Goal: Obtain resource: Download file/media

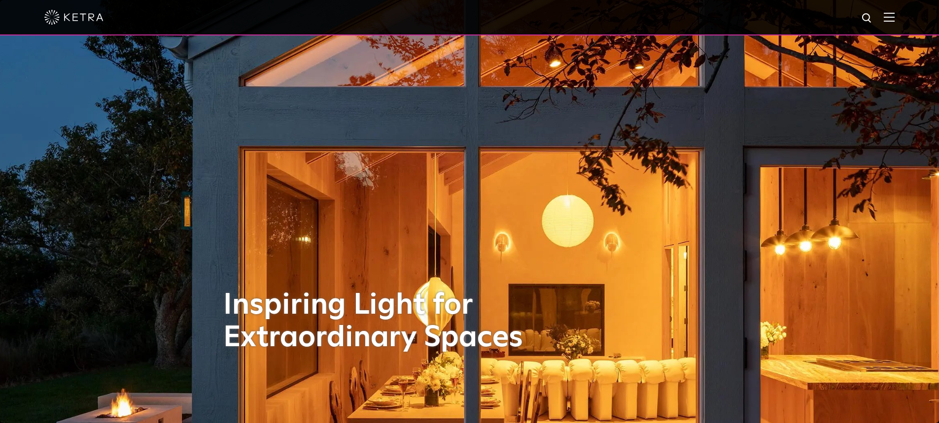
click at [888, 20] on div at bounding box center [469, 17] width 850 height 34
click at [894, 18] on img at bounding box center [888, 16] width 11 height 9
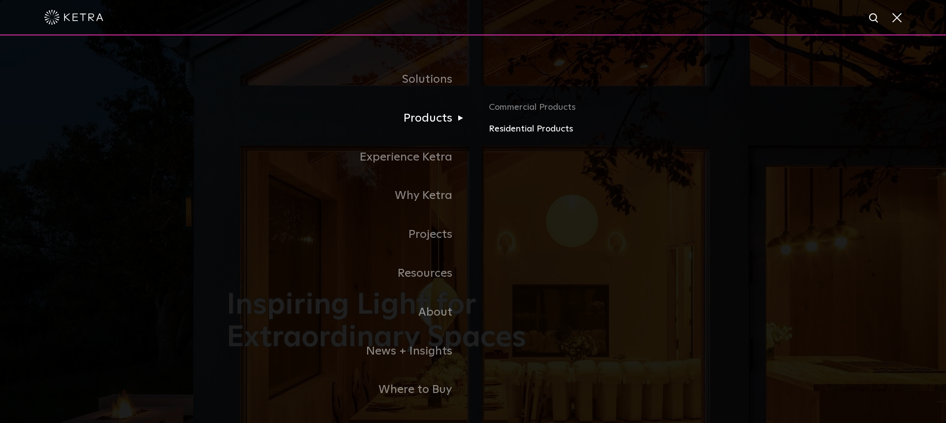
click at [528, 132] on link "Residential Products" at bounding box center [604, 129] width 231 height 14
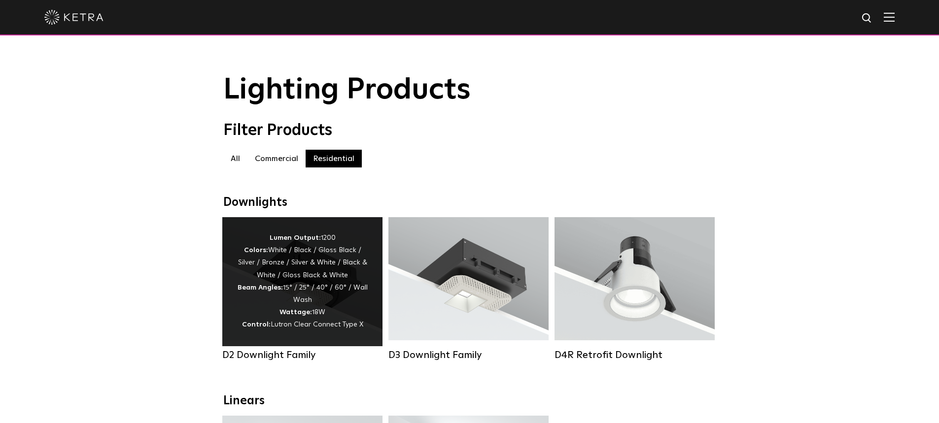
click at [291, 311] on div "Lumen Output: 1200 Colors: White / Black / Gloss Black / Silver / Bronze / Silv…" at bounding box center [302, 282] width 131 height 100
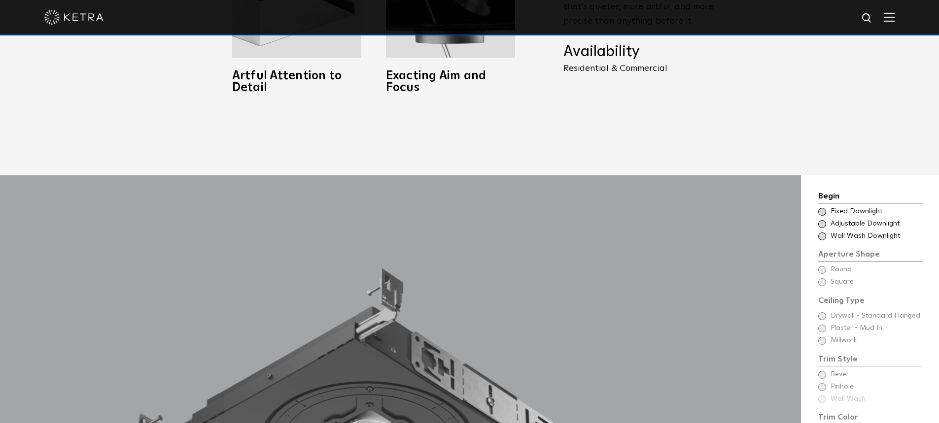
scroll to position [887, 0]
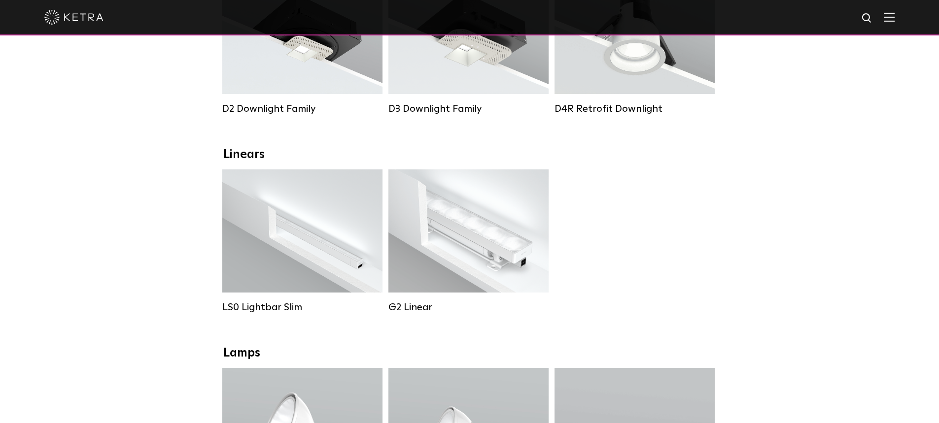
scroll to position [394, 0]
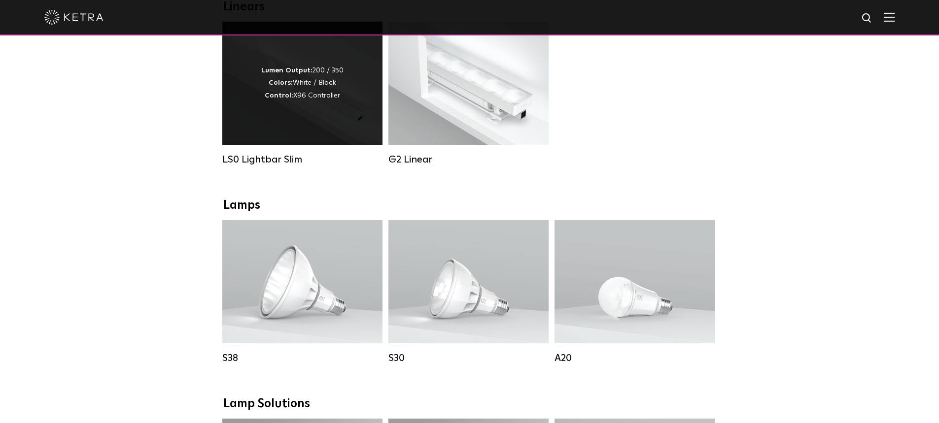
click at [335, 101] on div "Lumen Output: 200 / 350 Colors: White / Black Control: X96 Controller" at bounding box center [302, 83] width 82 height 37
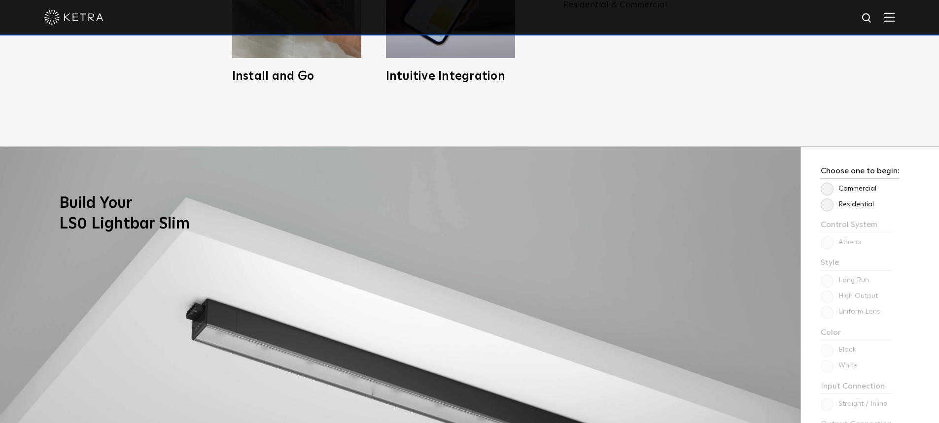
scroll to position [838, 0]
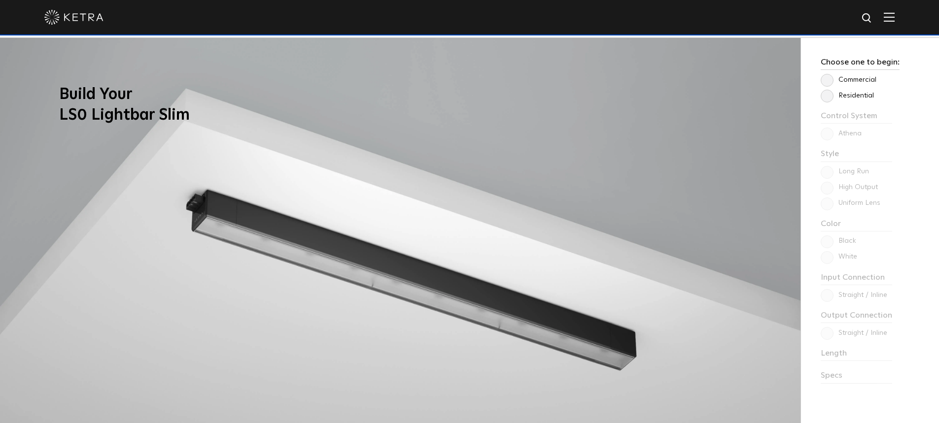
click at [833, 98] on label "Residential" at bounding box center [846, 96] width 53 height 8
click at [0, 0] on input "Residential" at bounding box center [0, 0] width 0 height 0
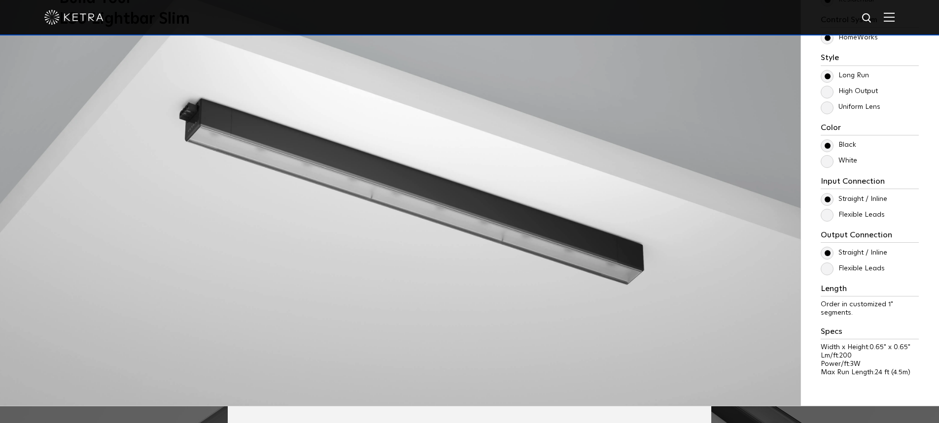
scroll to position [936, 0]
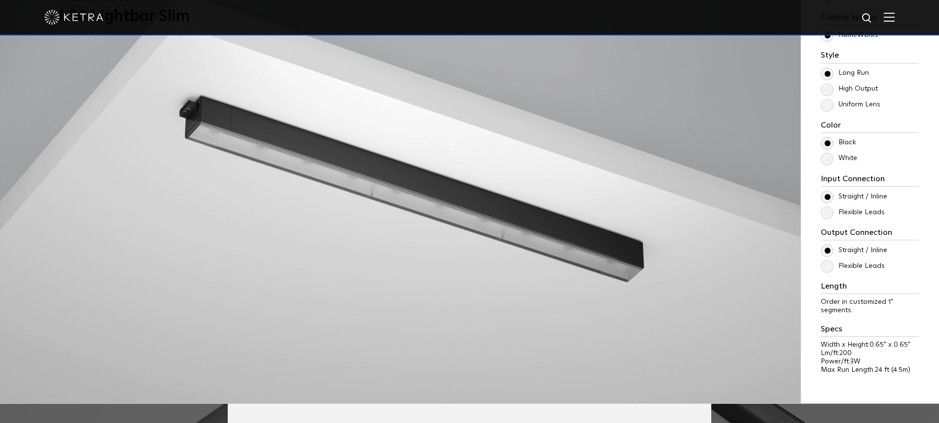
click at [828, 157] on label "White" at bounding box center [838, 158] width 36 height 8
click at [0, 0] on input "White" at bounding box center [0, 0] width 0 height 0
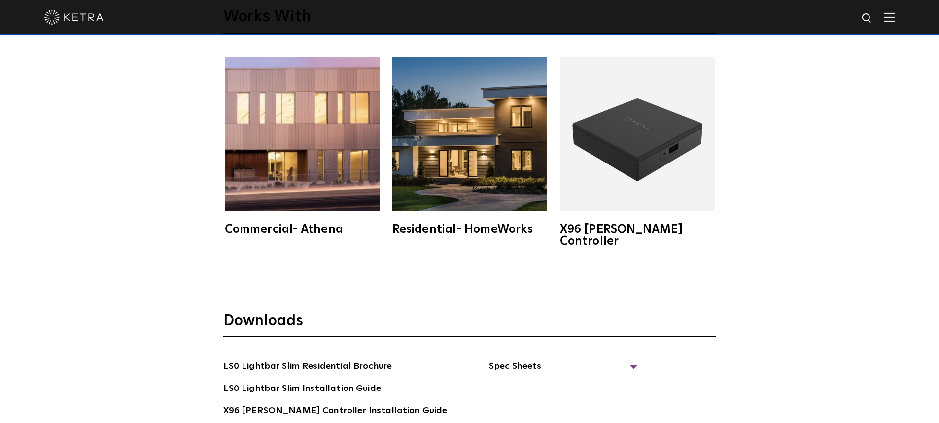
scroll to position [1823, 0]
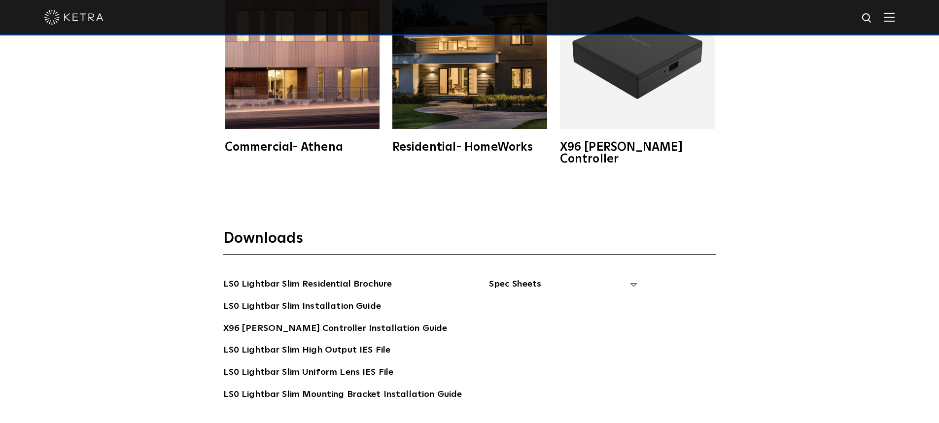
click at [529, 277] on span "Spec Sheets" at bounding box center [563, 288] width 148 height 22
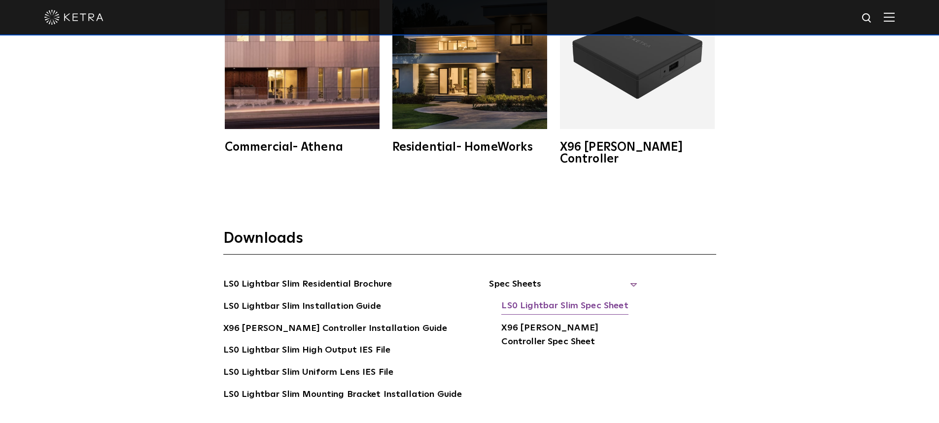
click at [572, 299] on link "LS0 Lightbar Slim Spec Sheet" at bounding box center [564, 307] width 127 height 16
click at [526, 321] on link "X96 Ketra Controller Spec Sheet" at bounding box center [568, 336] width 135 height 30
